Goal: Task Accomplishment & Management: Use online tool/utility

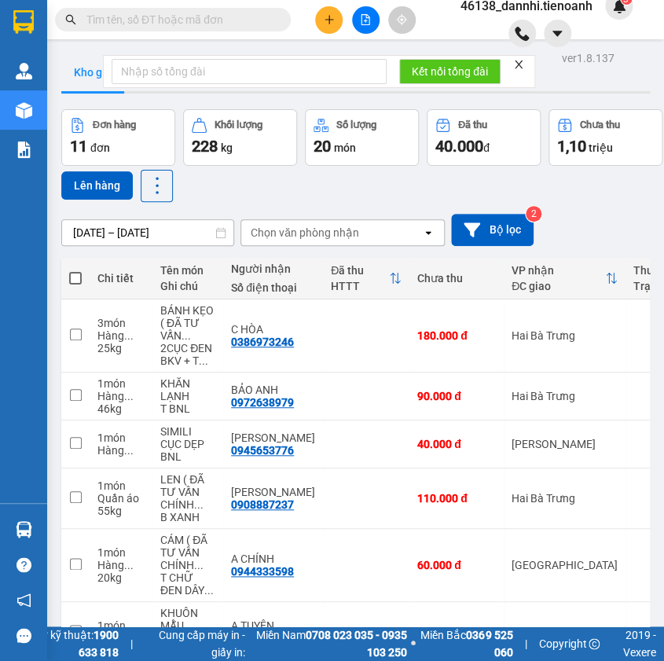
click at [519, 68] on icon "close" at bounding box center [518, 64] width 11 height 11
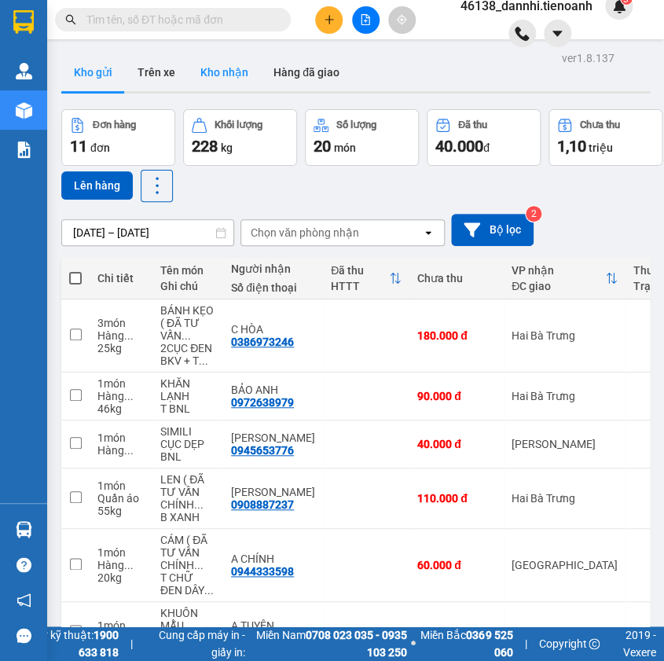
click at [223, 76] on button "Kho nhận" at bounding box center [224, 72] width 73 height 38
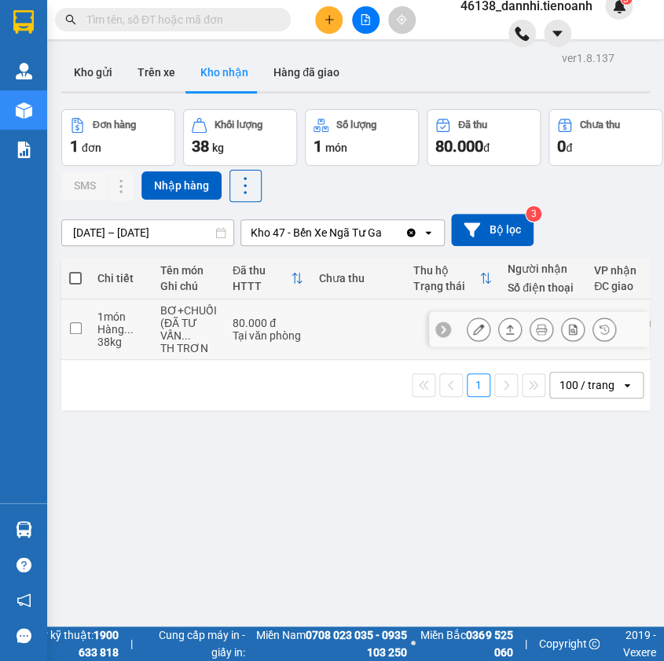
click at [473, 331] on icon at bounding box center [478, 329] width 11 height 11
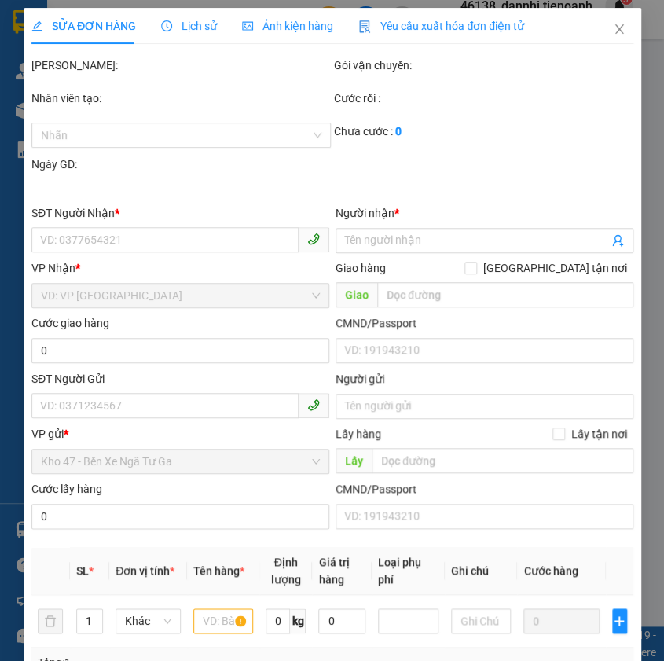
type input "0903648212"
type input "A Đăng"
type input "0978617324"
type input "Hạnh"
type input "80.000"
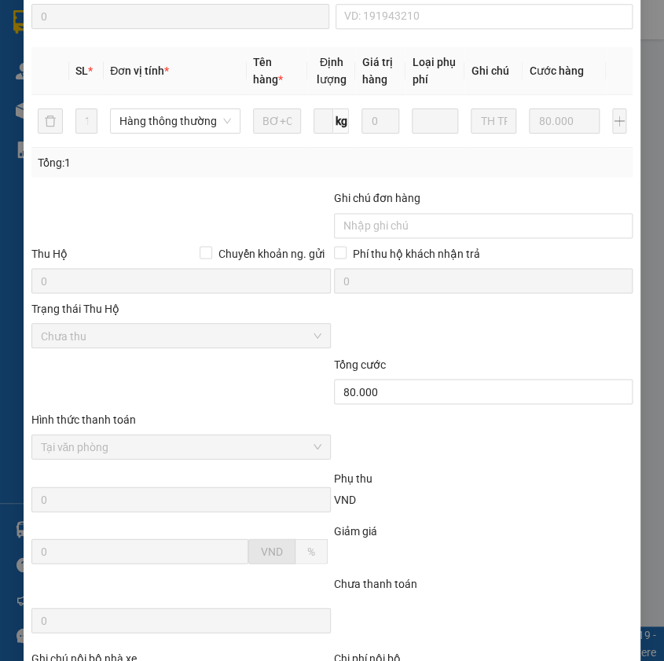
scroll to position [674, 0]
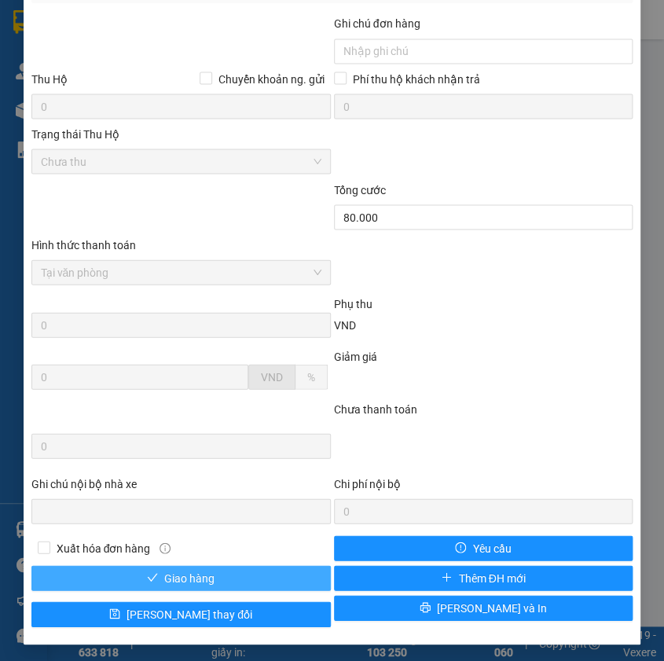
click at [262, 566] on button "Giao hàng" at bounding box center [180, 577] width 299 height 25
